Goal: Task Accomplishment & Management: Use online tool/utility

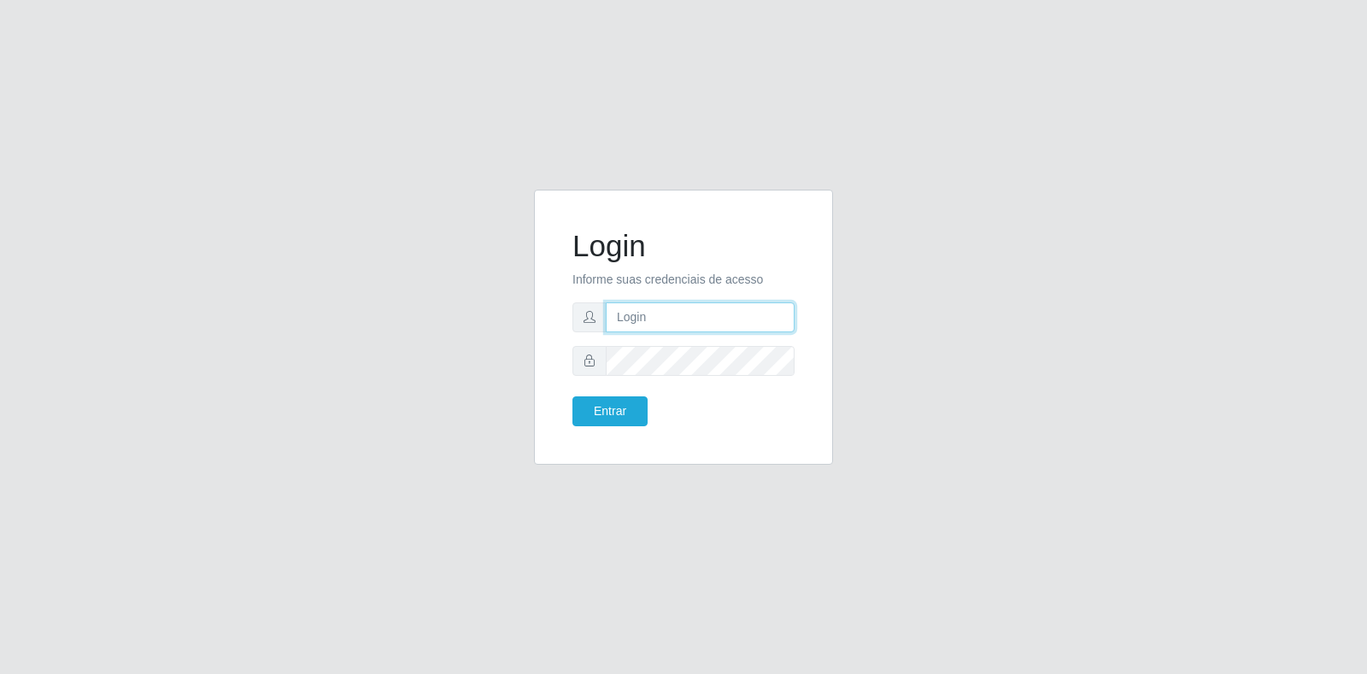
click at [635, 319] on input "text" at bounding box center [700, 317] width 189 height 30
click at [739, 321] on input "[EMAIL_ADDRESS][PERSON_NAME][DOMAIN_NAME]" at bounding box center [700, 317] width 189 height 30
type input "[EMAIL_ADDRESS][PERSON_NAME][DOMAIN_NAME]"
click at [610, 402] on button "Entrar" at bounding box center [609, 411] width 75 height 30
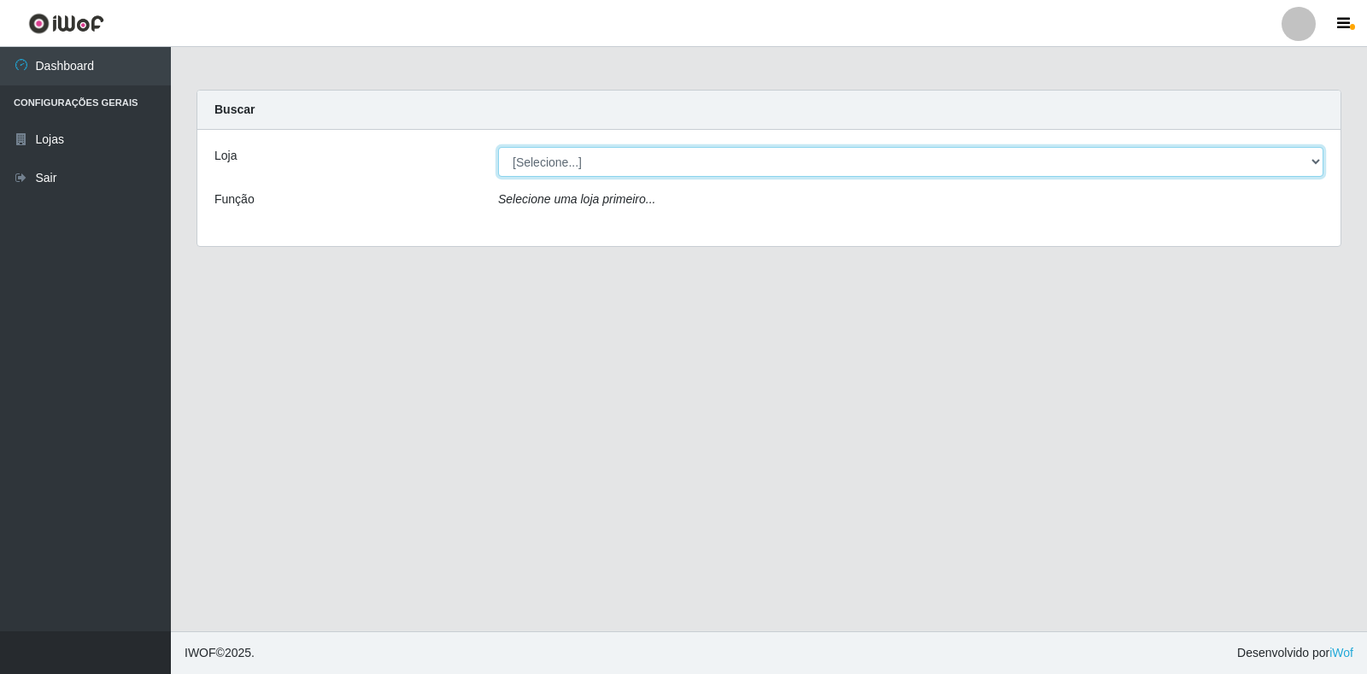
click at [1311, 157] on select "[Selecione...] Atacado Vem - Loja 30 Laranjeiras Velha" at bounding box center [910, 162] width 825 height 30
select select "495"
click at [498, 147] on select "[Selecione...] Atacado Vem - Loja 30 Laranjeiras Velha" at bounding box center [910, 162] width 825 height 30
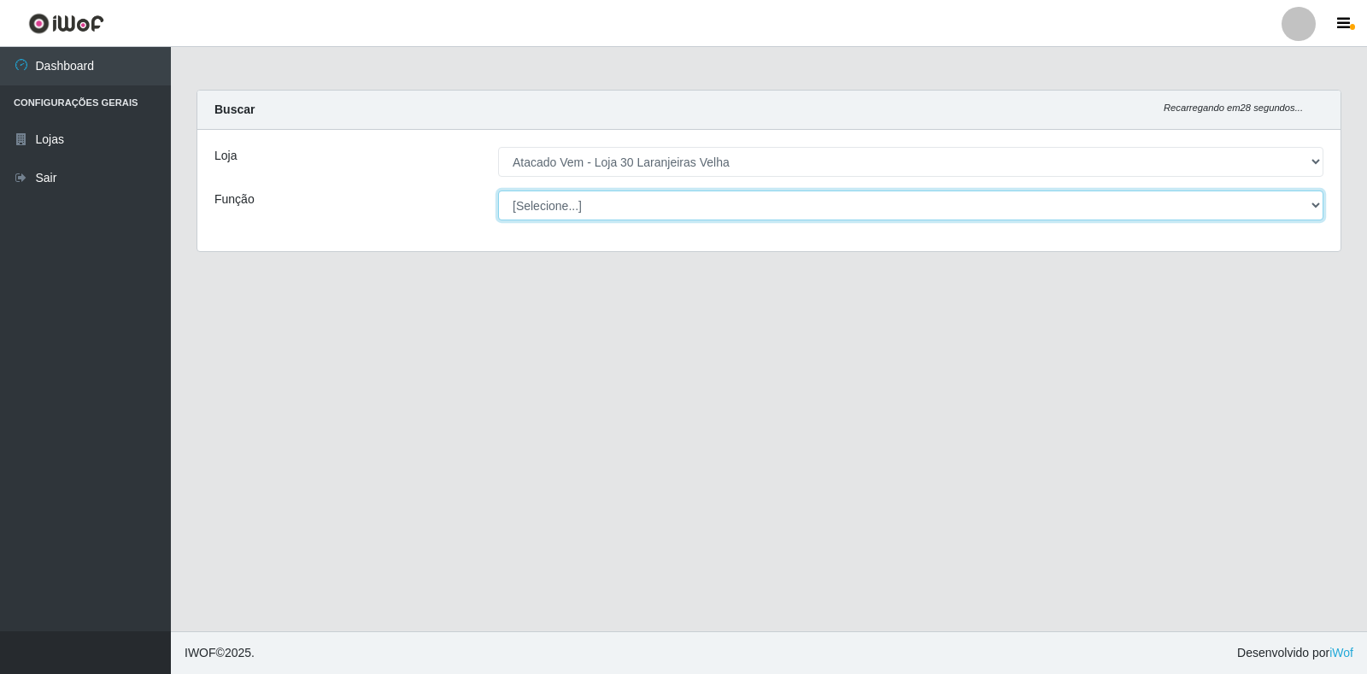
click at [1315, 207] on select "[Selecione...] Repositor Repositor + Repositor ++" at bounding box center [910, 206] width 825 height 30
select select "24"
click at [498, 191] on select "[Selecione...] Repositor Repositor + Repositor ++" at bounding box center [910, 206] width 825 height 30
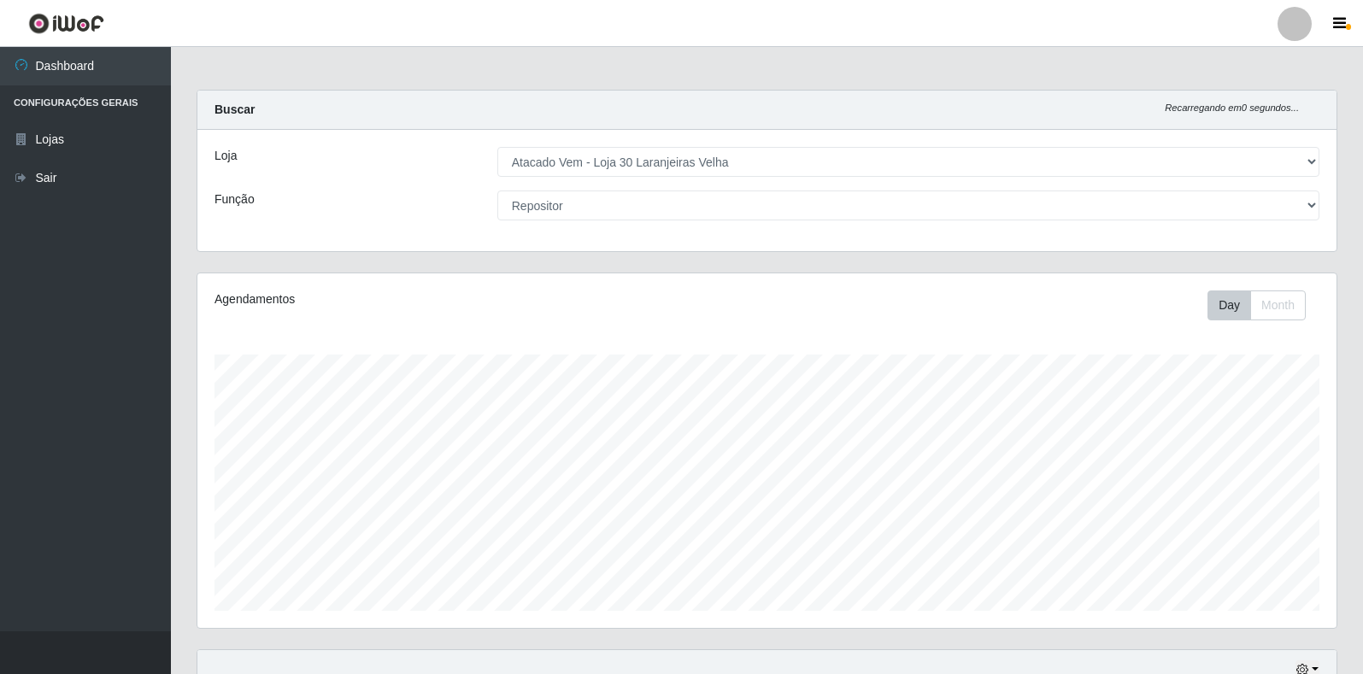
drag, startPoint x: 1231, startPoint y: 5, endPoint x: 772, endPoint y: 319, distance: 555.7
click at [772, 319] on div "Day Month" at bounding box center [1002, 305] width 660 height 30
